Goal: Navigation & Orientation: Find specific page/section

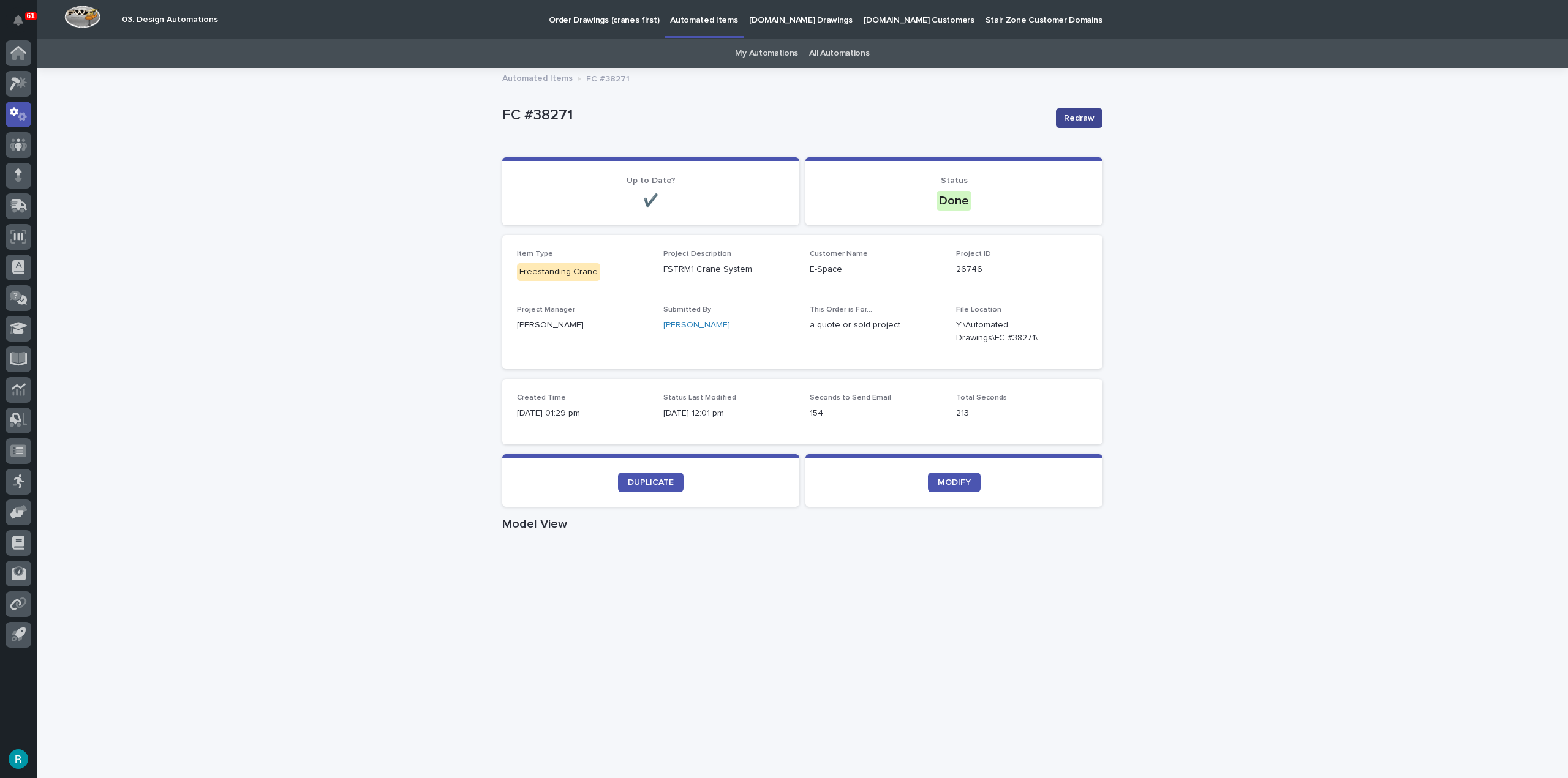
click at [1078, 119] on span "Redraw" at bounding box center [1079, 118] width 30 height 12
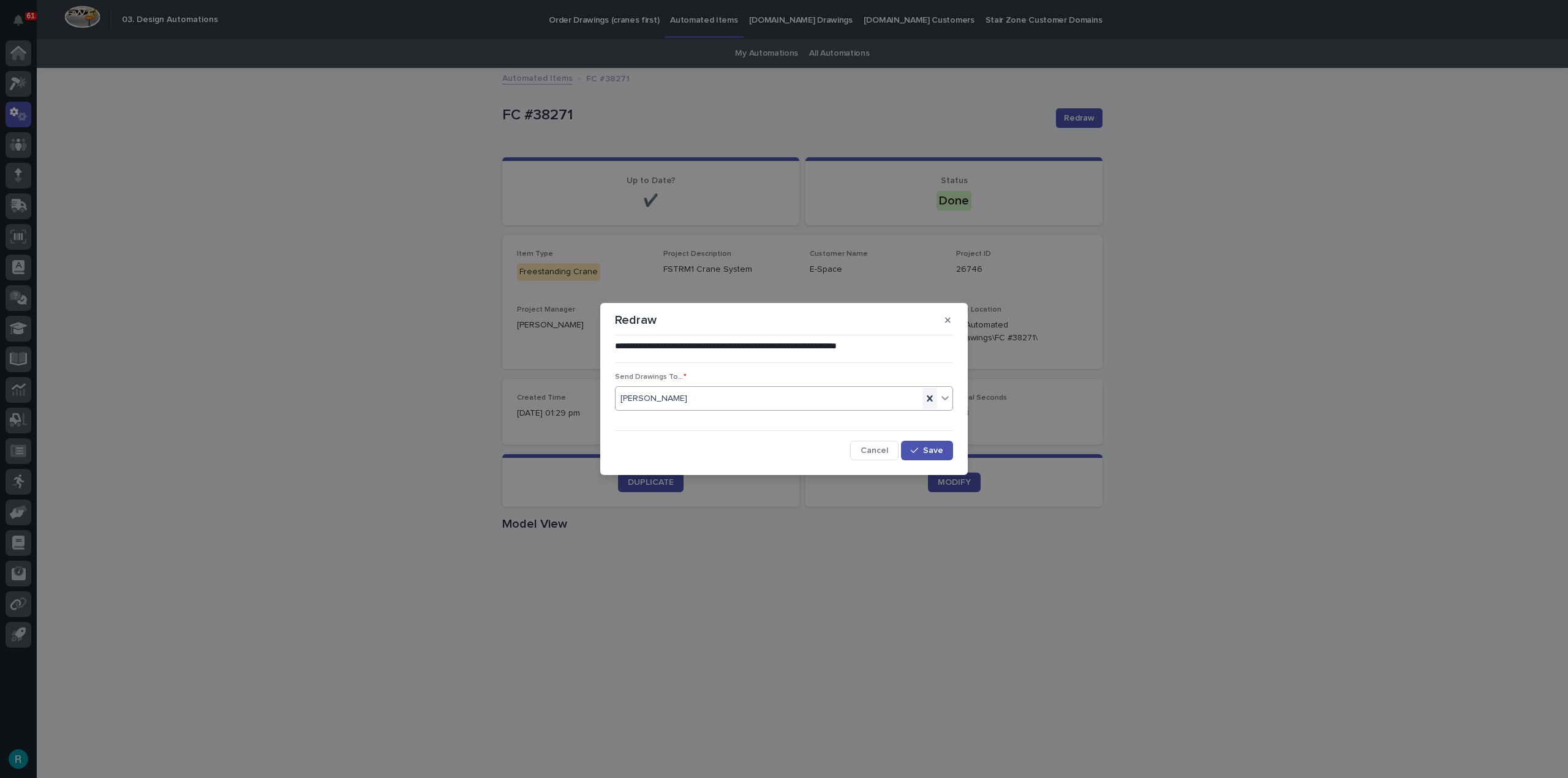
click at [934, 397] on icon at bounding box center [930, 398] width 12 height 12
click at [783, 396] on div "Select..." at bounding box center [776, 399] width 322 height 20
type input "****"
click at [672, 425] on div "[PERSON_NAME]" at bounding box center [783, 422] width 337 height 21
click at [879, 453] on span "Cancel" at bounding box center [874, 450] width 28 height 9
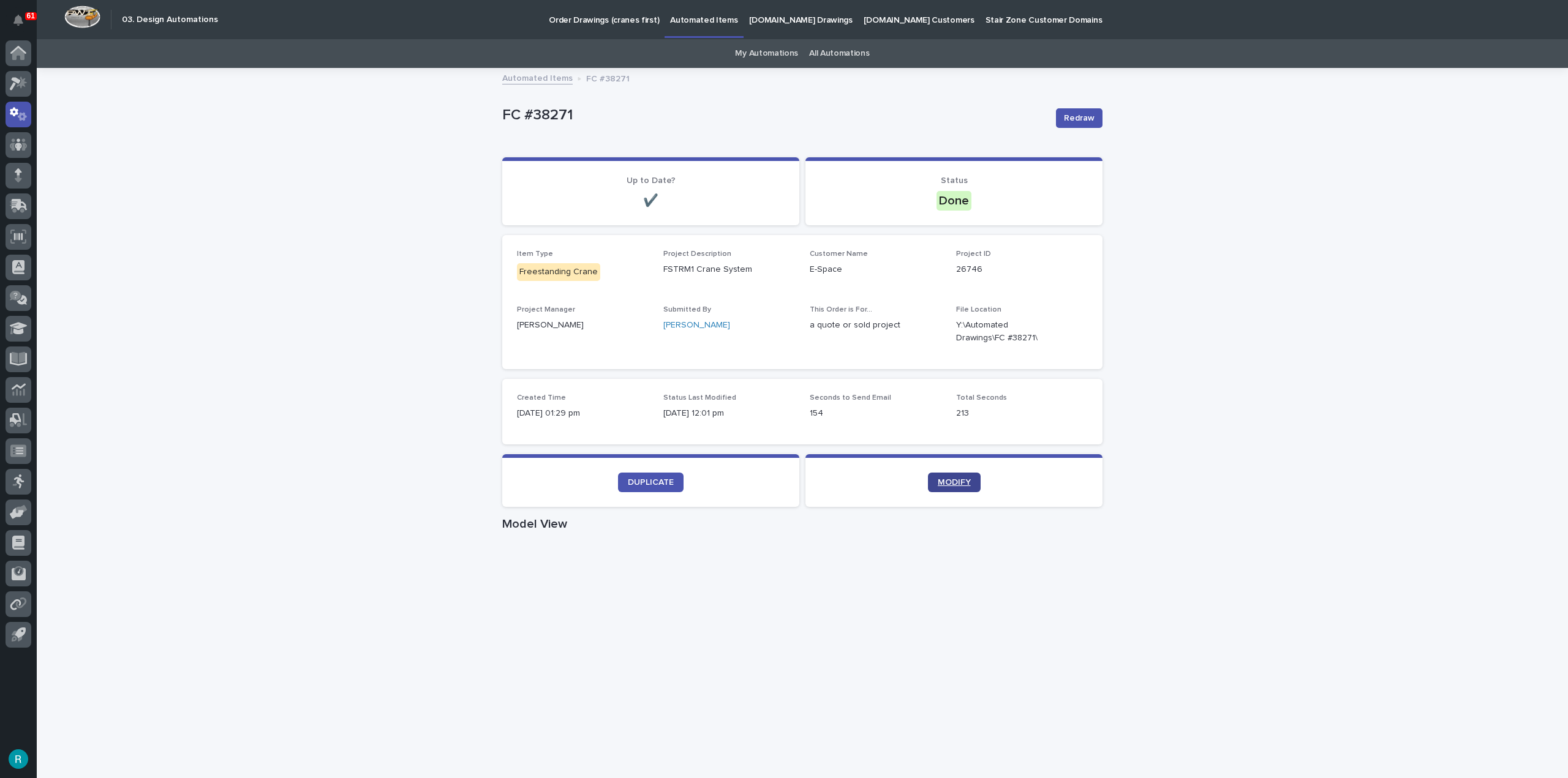
click at [959, 485] on span "MODIFY" at bounding box center [954, 482] width 33 height 9
click at [950, 473] on link "MODIFY" at bounding box center [954, 482] width 53 height 20
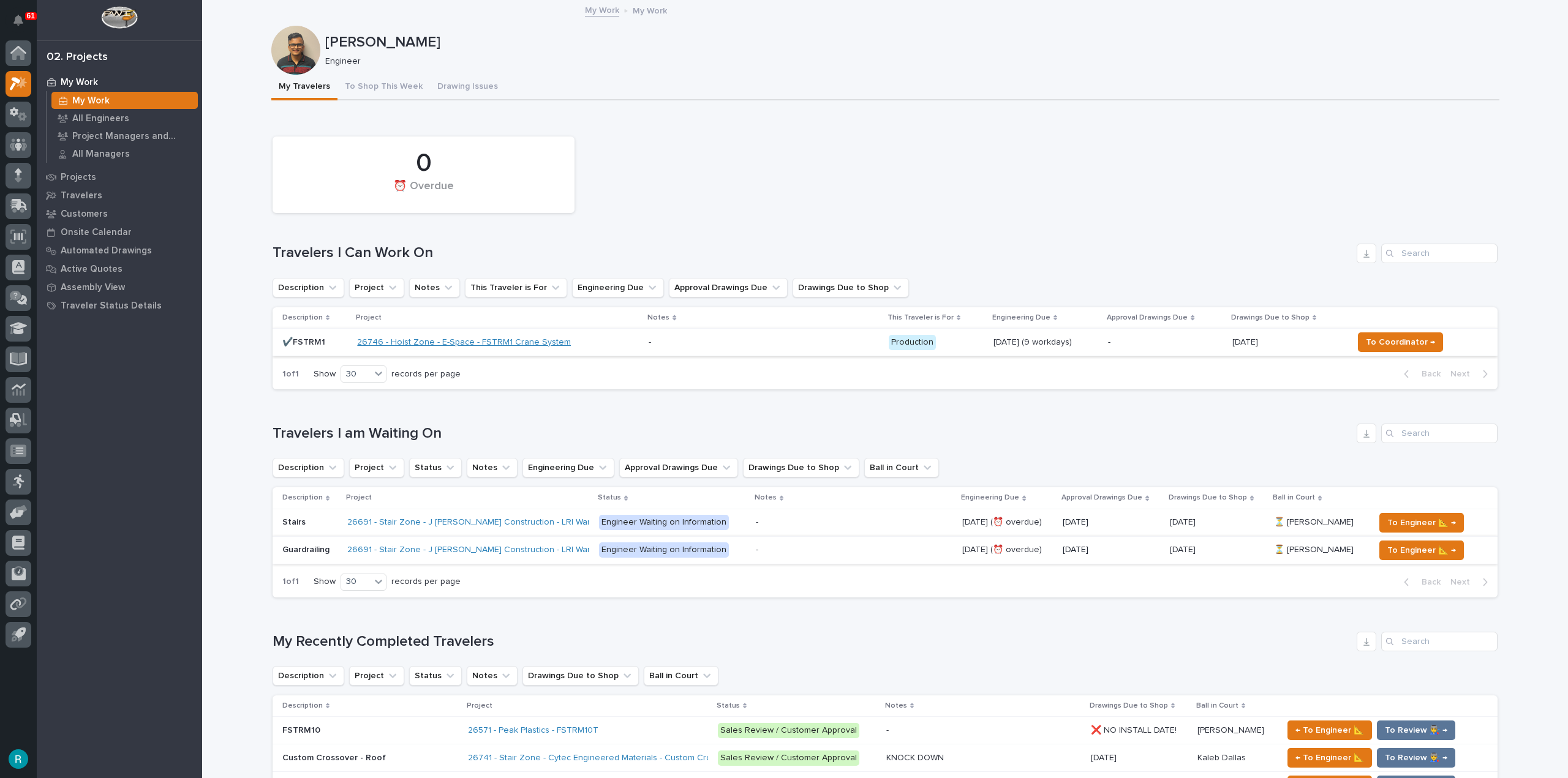
click at [372, 342] on link "26746 - Hoist Zone - E-Space - FSTRM1 Crane System" at bounding box center [464, 342] width 214 height 10
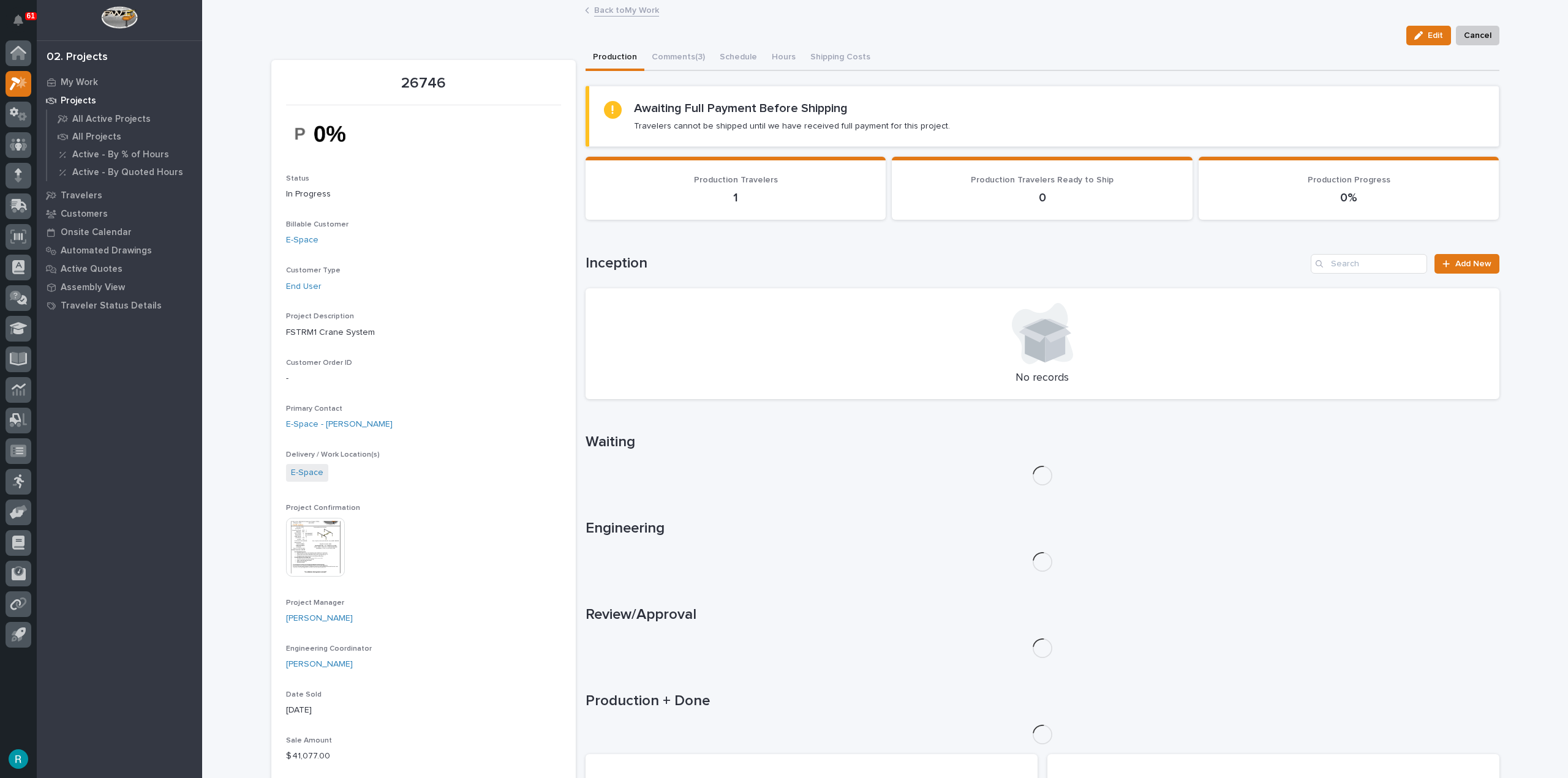
click at [305, 524] on img at bounding box center [315, 547] width 59 height 59
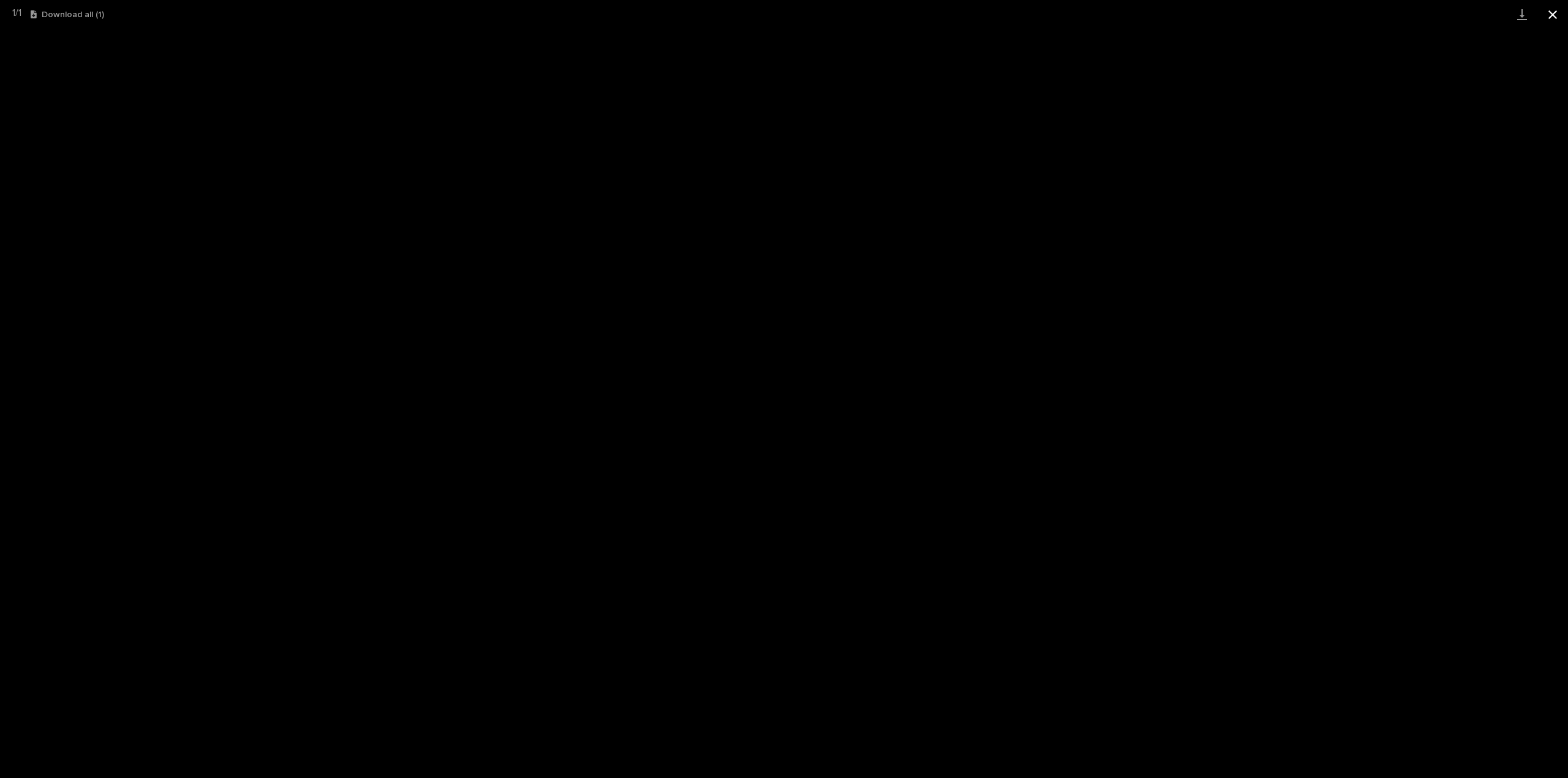
click at [1547, 14] on button "Close gallery" at bounding box center [1553, 14] width 30 height 29
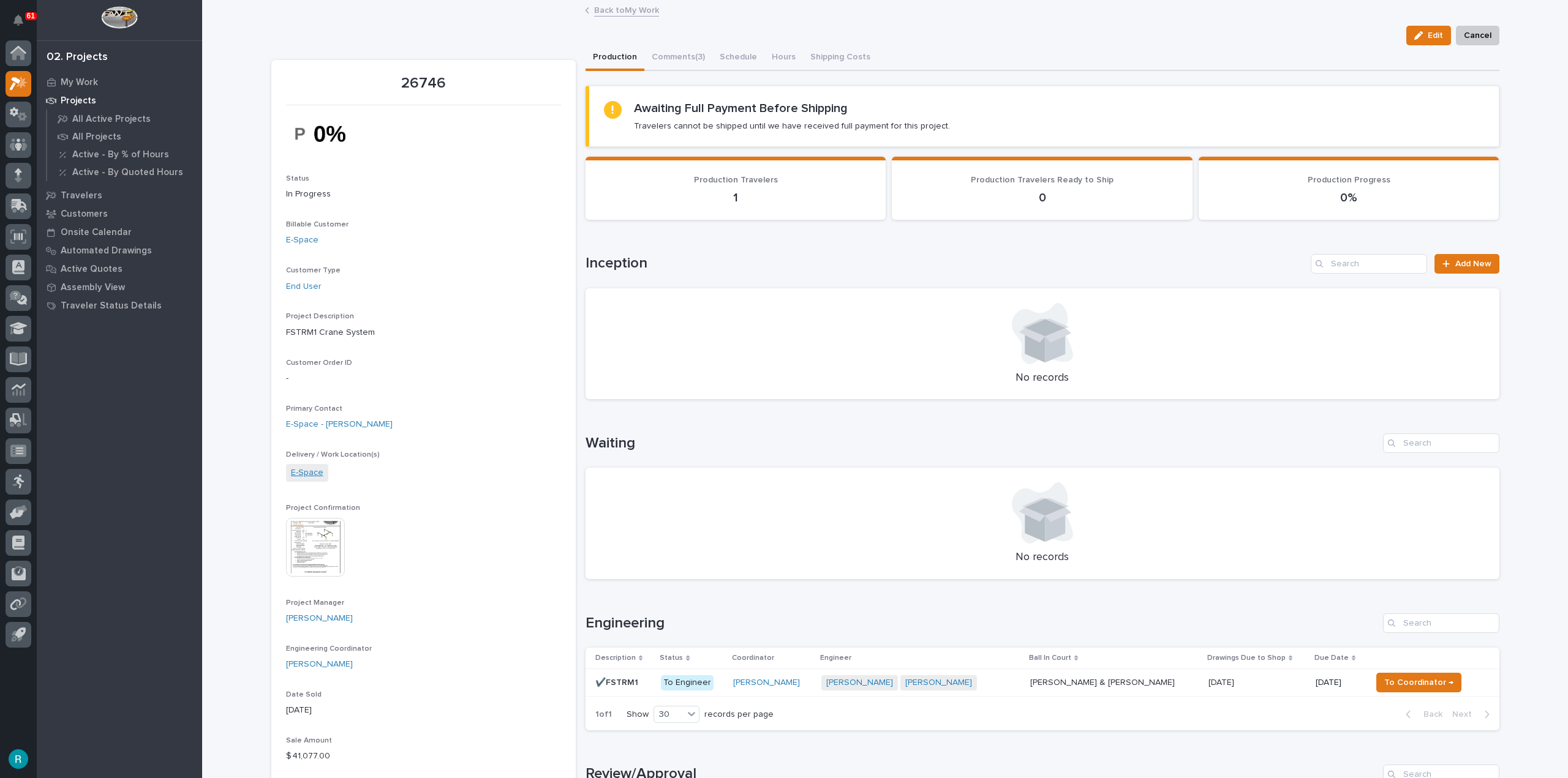
click at [306, 479] on link "E-Space" at bounding box center [307, 473] width 33 height 13
click at [307, 541] on img at bounding box center [315, 547] width 59 height 59
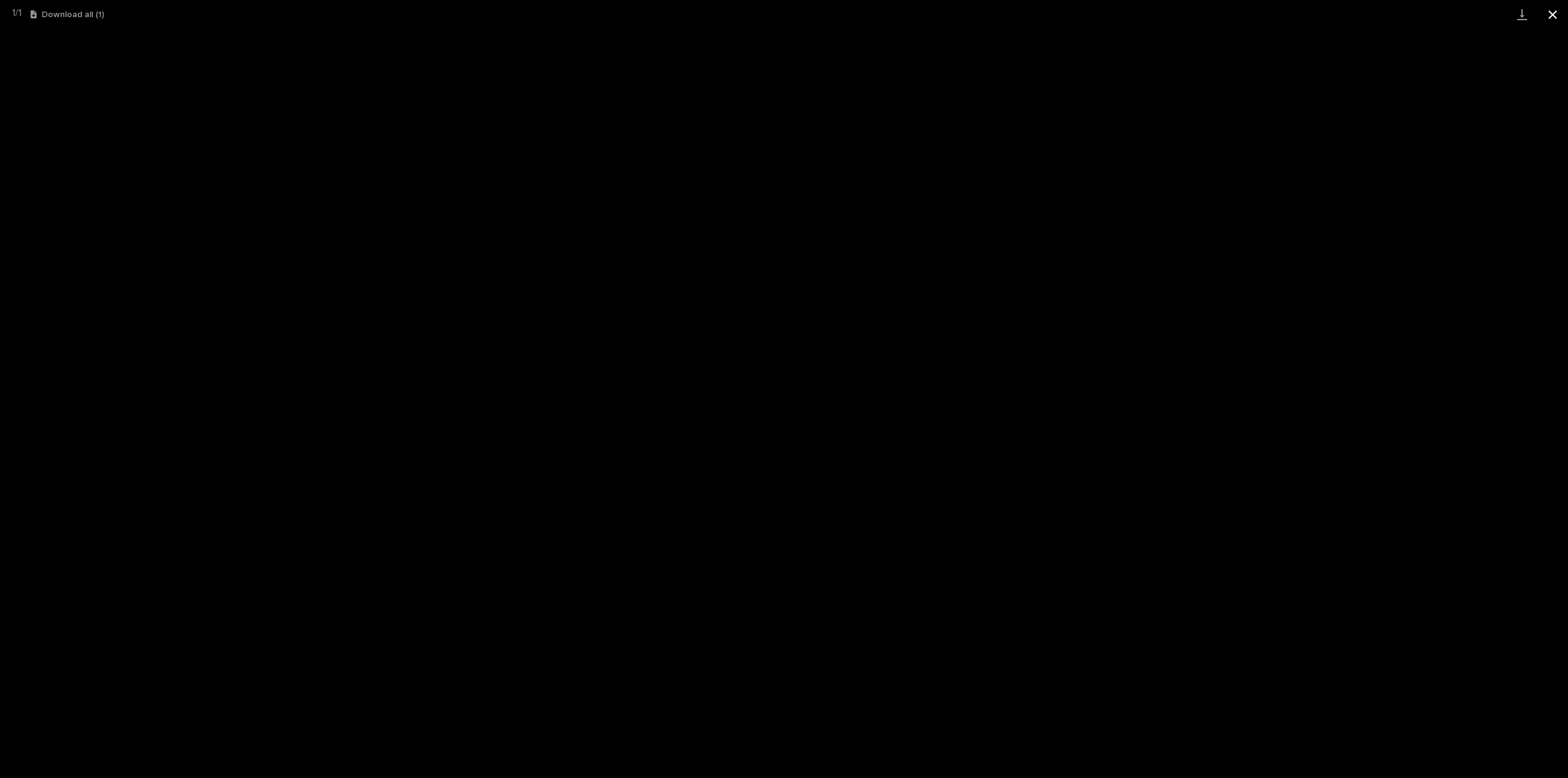
click at [1557, 10] on button "Close gallery" at bounding box center [1553, 14] width 30 height 29
